Goal: Check status: Check status

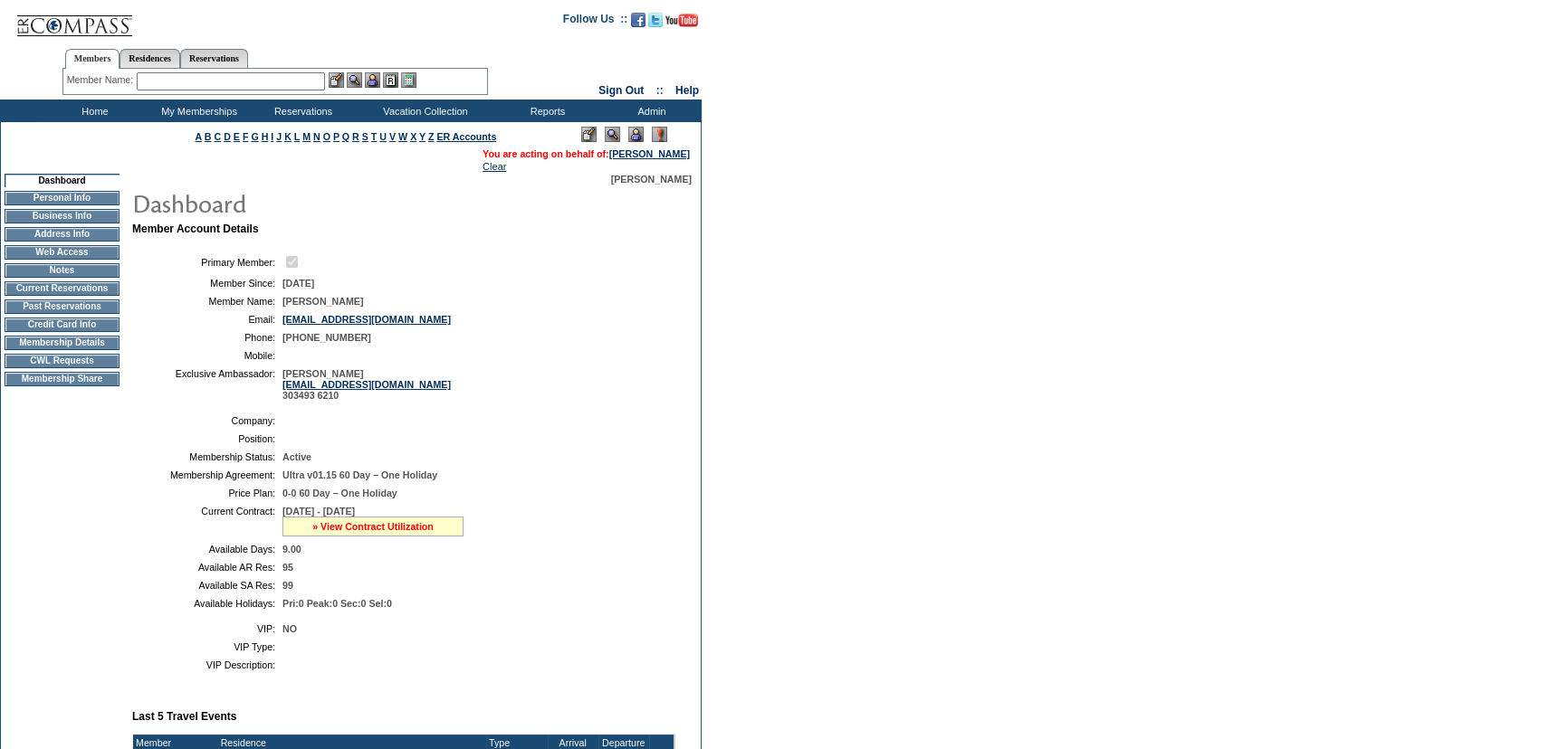
click at [350, 530] on link "» View Contract Utilization" at bounding box center [372, 526] width 121 height 11
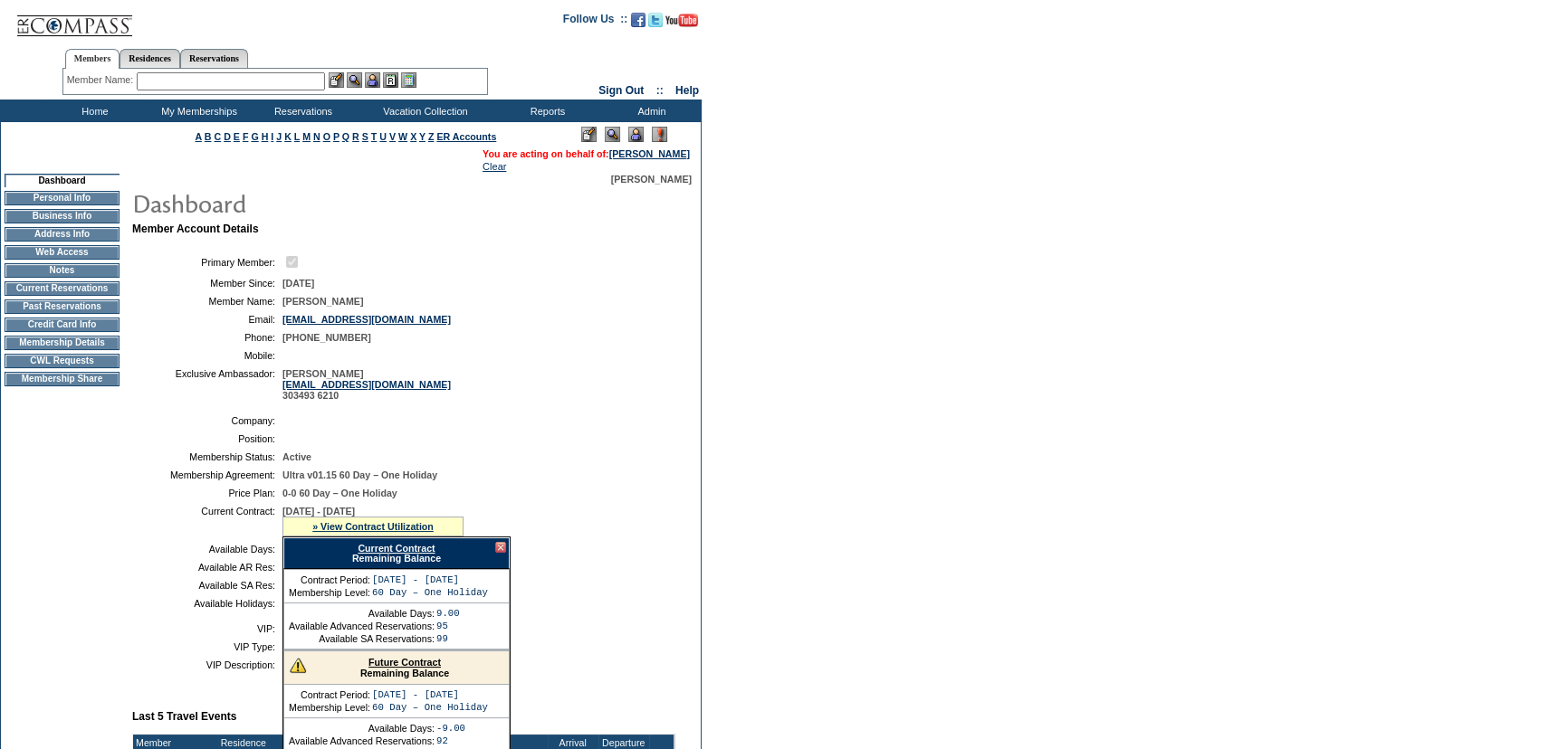
click at [427, 547] on link "Current Contract" at bounding box center [395, 549] width 77 height 11
click at [924, 260] on form "Follow Us ::" at bounding box center [784, 682] width 1568 height 1364
click at [496, 549] on div at bounding box center [501, 548] width 11 height 11
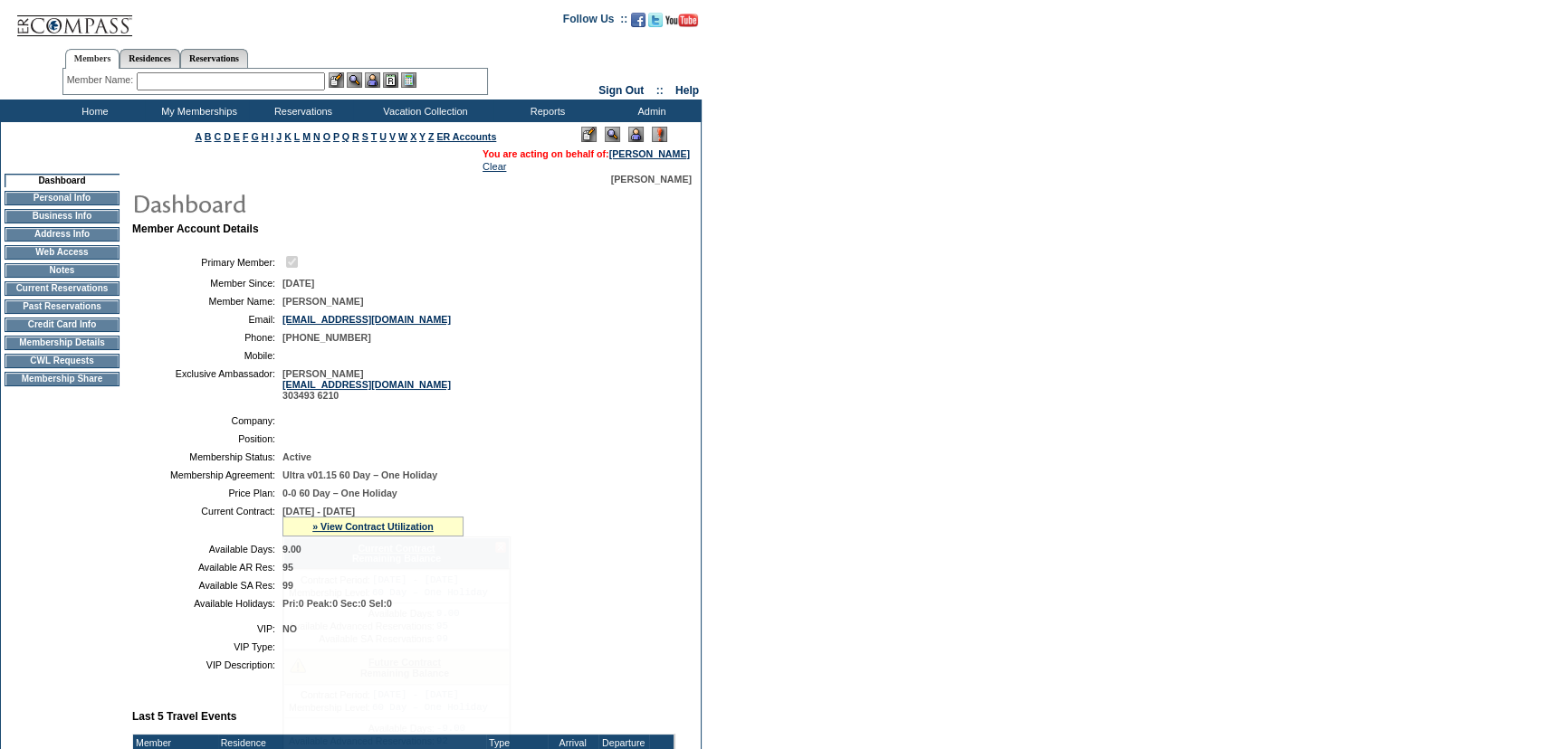
click at [778, 486] on form "Follow Us ::" at bounding box center [784, 682] width 1568 height 1364
click at [341, 532] on link "» View Contract Utilization" at bounding box center [372, 526] width 121 height 11
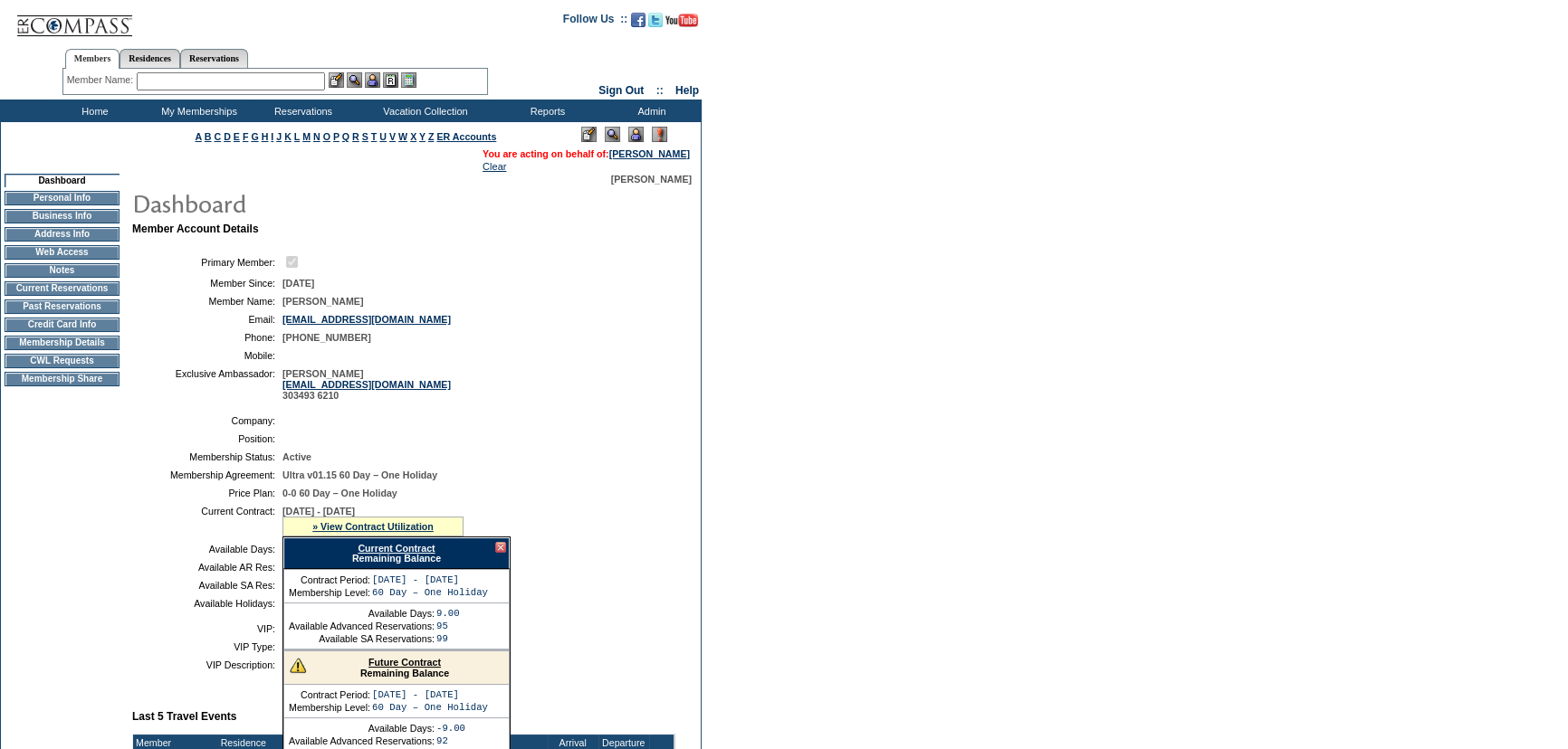
click at [376, 549] on link "Current Contract" at bounding box center [395, 549] width 77 height 11
click at [496, 546] on div at bounding box center [501, 548] width 11 height 11
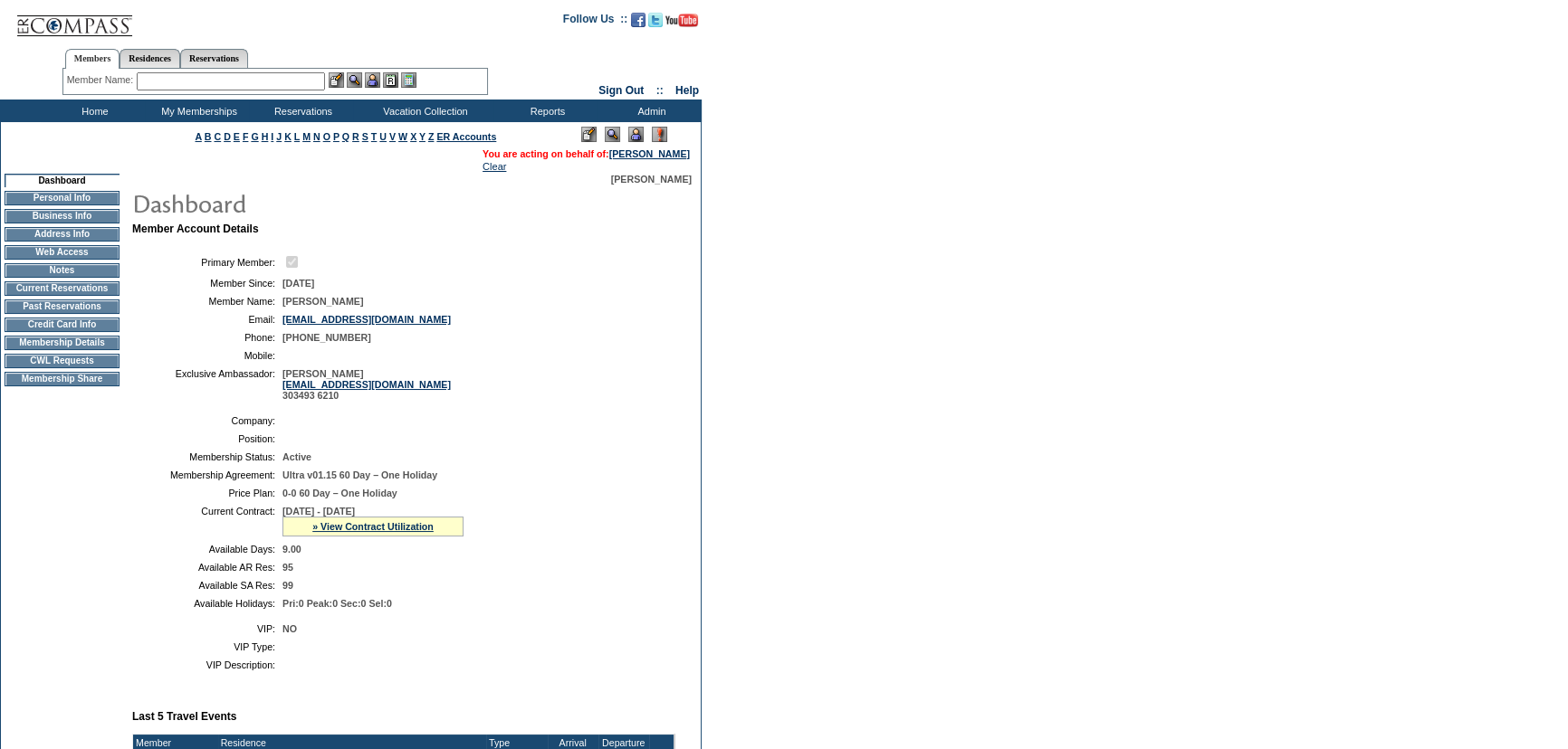
click at [551, 513] on td "[DATE] - [DATE] » View Contract Utilization Current Contract Remaining Balance …" at bounding box center [475, 521] width 385 height 30
click at [53, 336] on td at bounding box center [62, 334] width 115 height 5
click at [53, 343] on td "Membership Details" at bounding box center [62, 343] width 115 height 15
